Goal: Check status: Check status

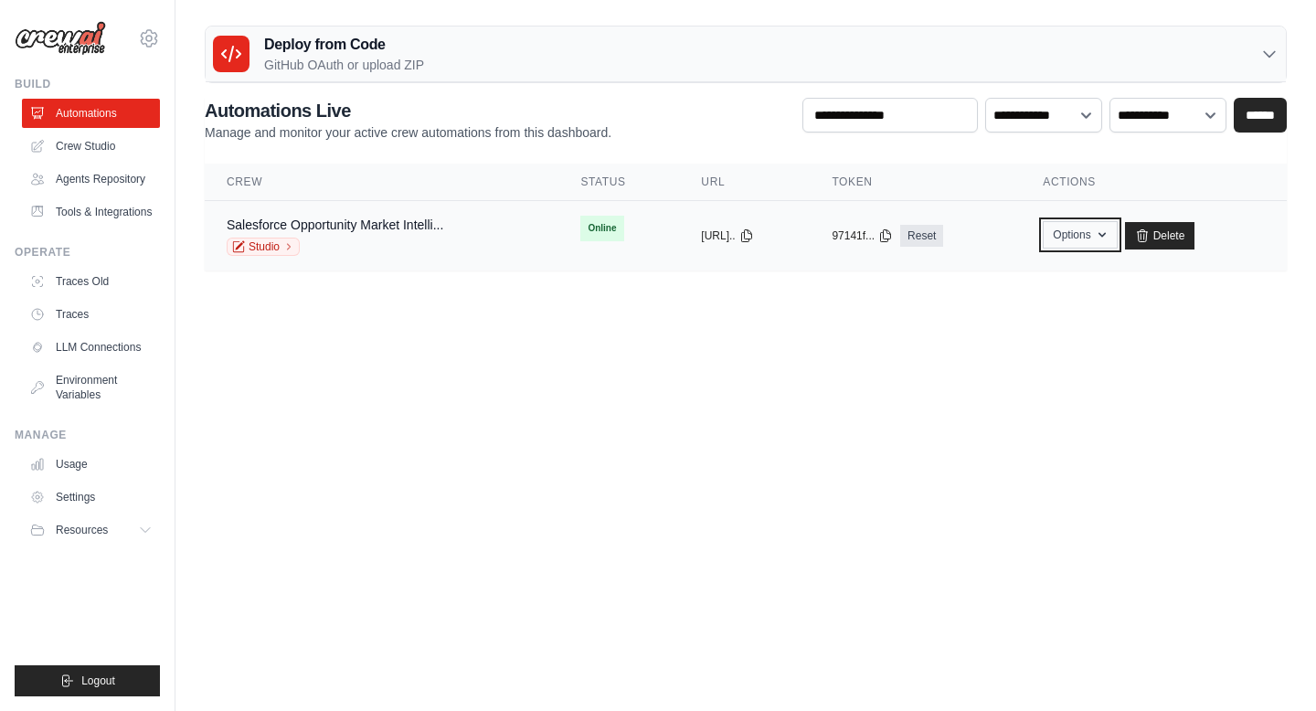
click at [1104, 240] on button "Options" at bounding box center [1079, 234] width 74 height 27
click at [359, 214] on td "Salesforce Opportunity Market Intelli... Studio" at bounding box center [382, 236] width 354 height 70
click at [744, 229] on button "[URL].." at bounding box center [727, 234] width 52 height 15
click at [871, 229] on div "copied" at bounding box center [850, 225] width 39 height 22
click at [1073, 245] on button "Options" at bounding box center [1079, 234] width 74 height 27
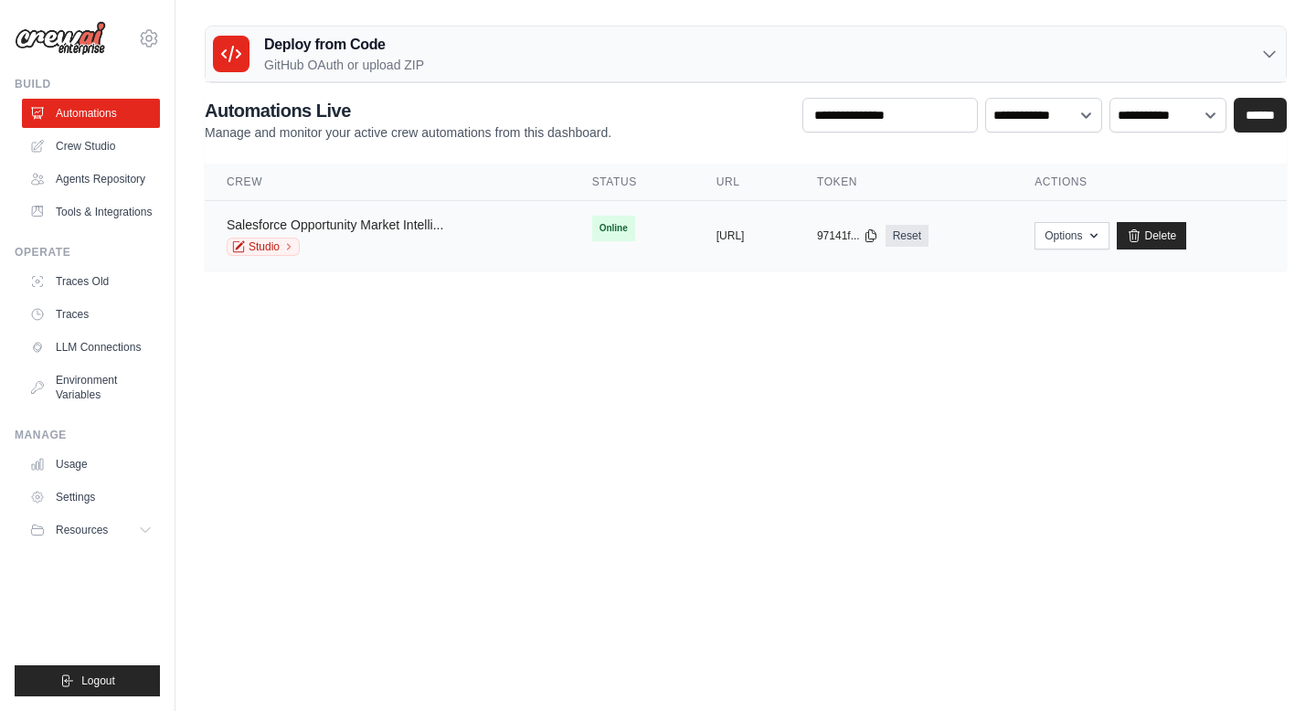
click at [375, 220] on link "Salesforce Opportunity Market Intelli..." at bounding box center [335, 224] width 217 height 15
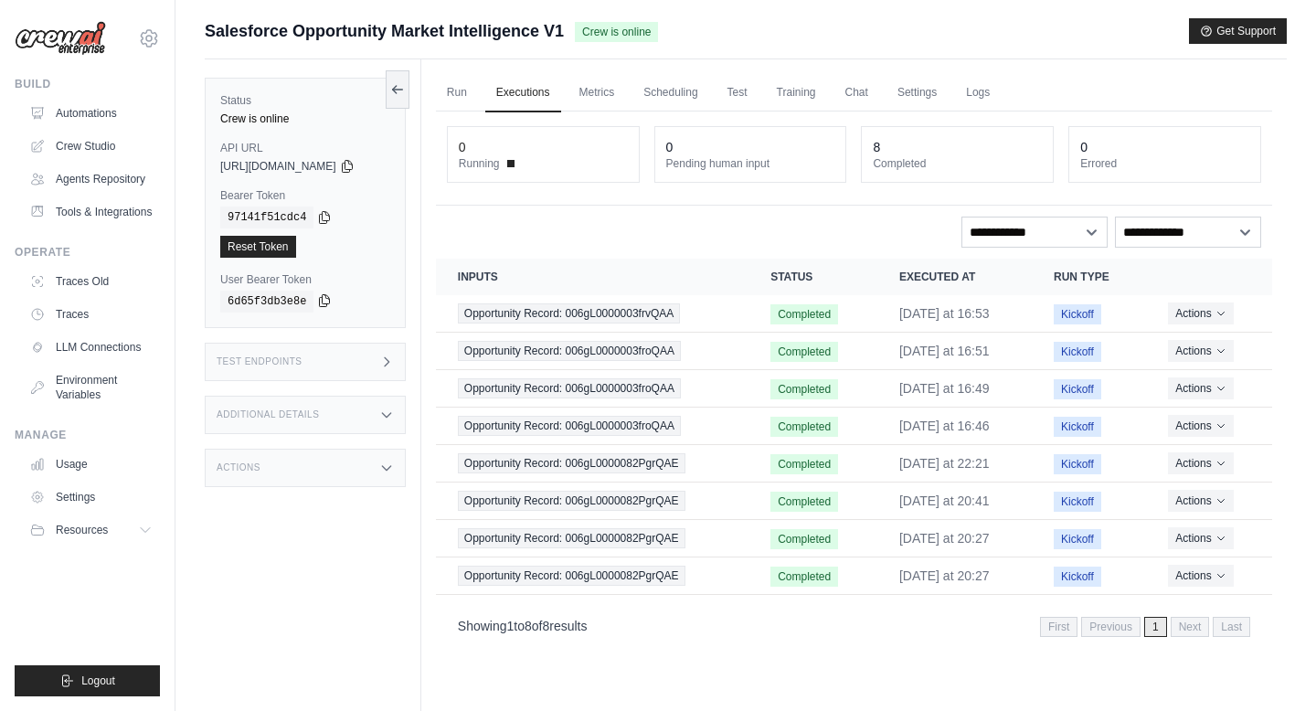
click at [320, 300] on icon at bounding box center [325, 301] width 10 height 12
